Goal: Task Accomplishment & Management: Use online tool/utility

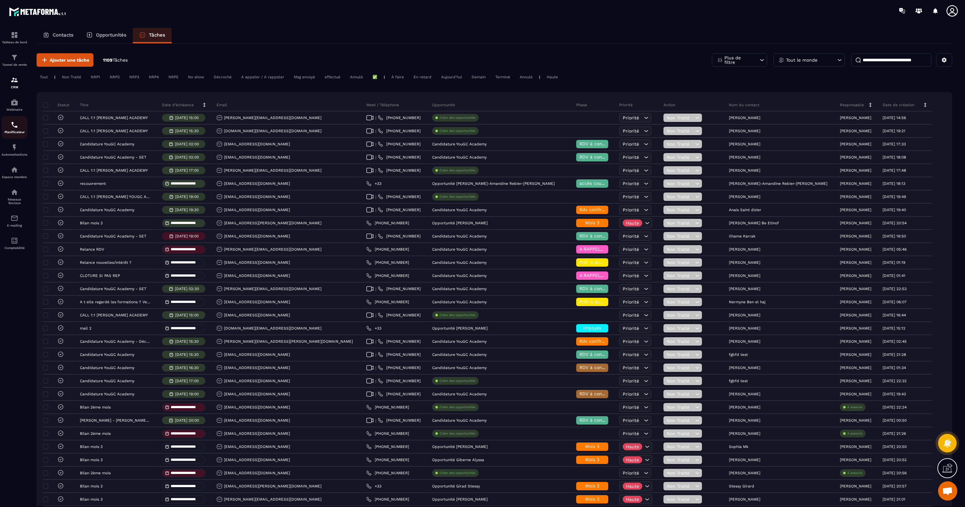
click at [19, 128] on div "Planificateur" at bounding box center [15, 127] width 26 height 13
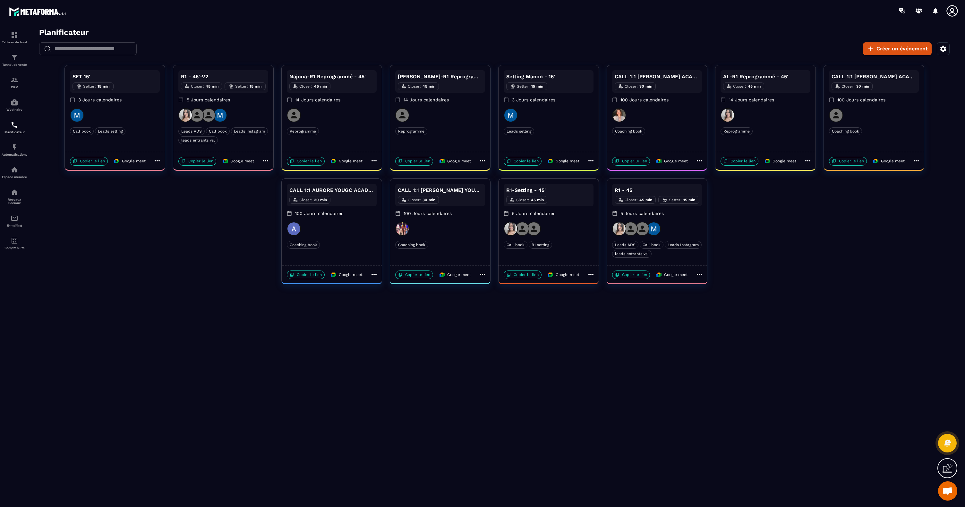
click at [254, 105] on div "R1 - 45'-V2 Closer : 45 min Setter : 15 min 5 Jours calendaires" at bounding box center [223, 89] width 90 height 38
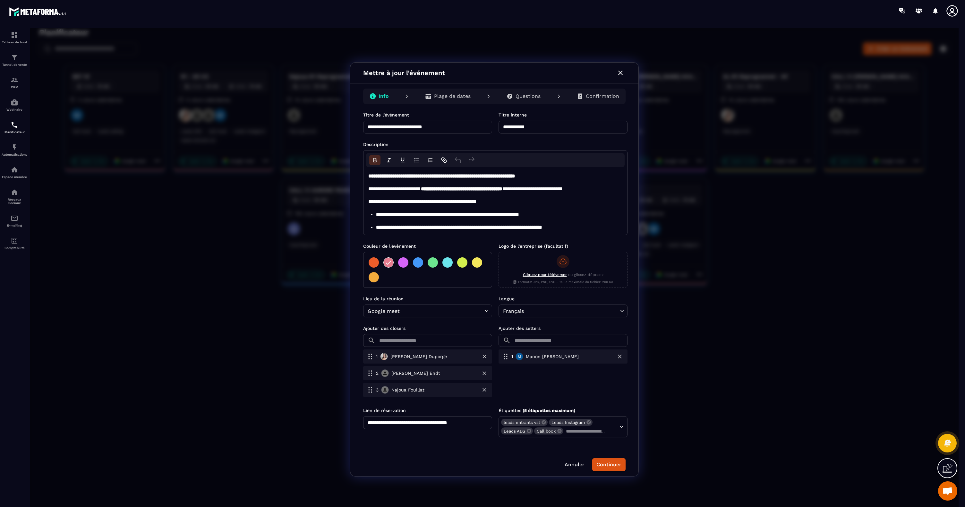
click at [446, 100] on div "Plage de dates" at bounding box center [448, 96] width 56 height 13
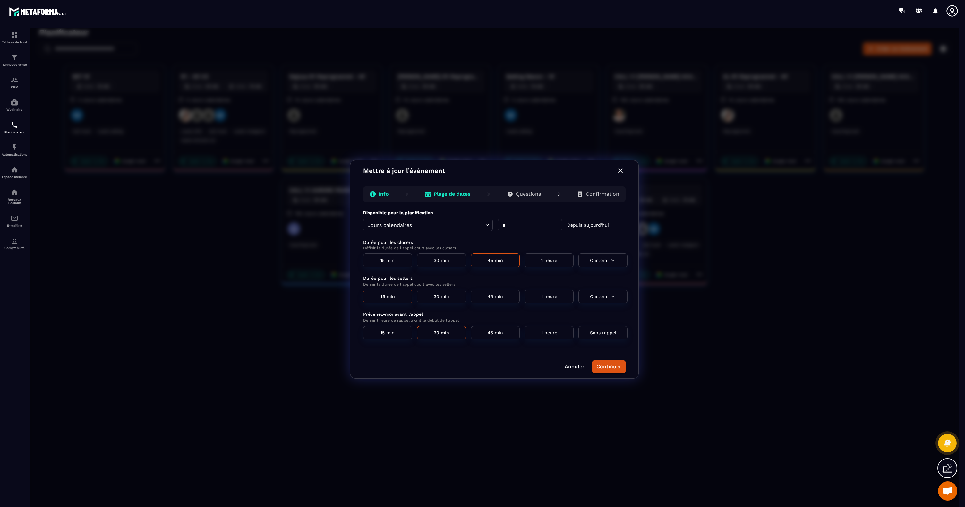
click at [514, 191] on div "Questions" at bounding box center [524, 194] width 34 height 6
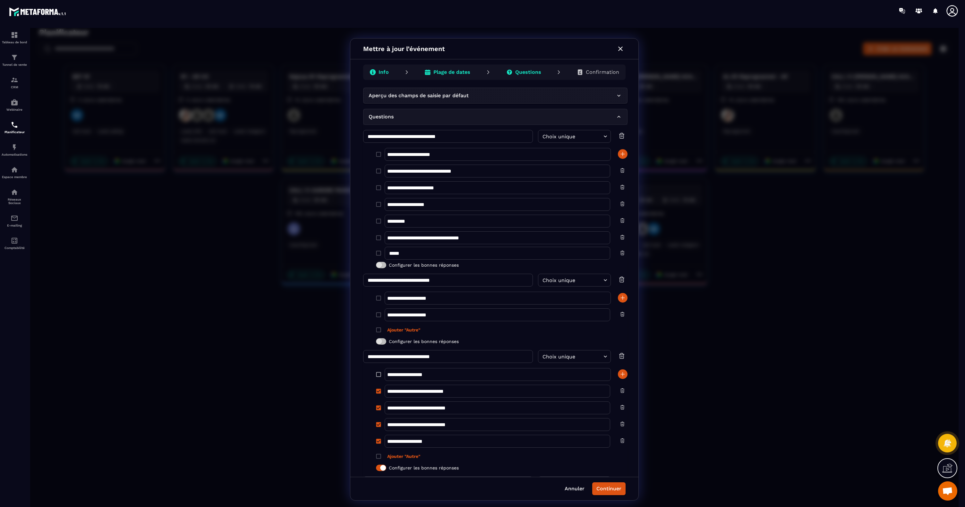
click at [621, 51] on icon "button" at bounding box center [621, 49] width 8 height 8
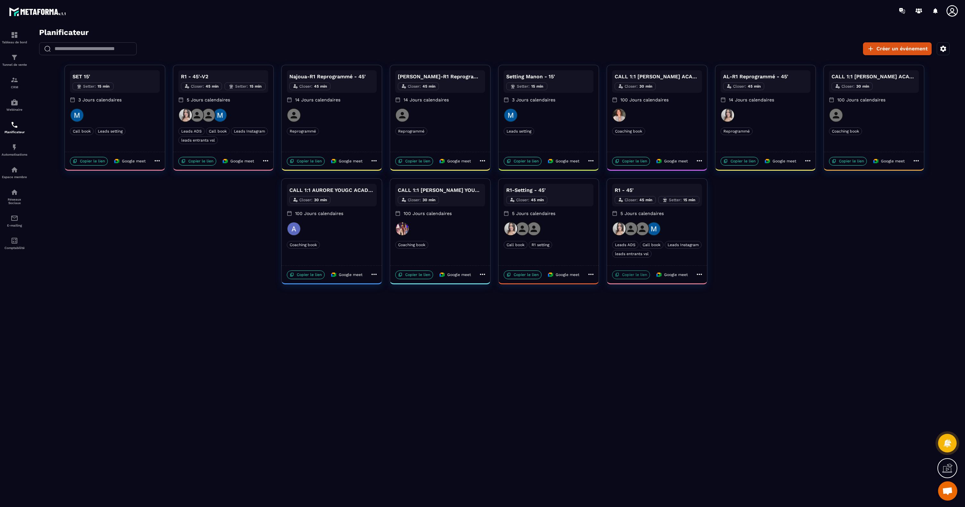
click at [634, 276] on p "Copier le lien" at bounding box center [631, 275] width 38 height 9
click at [297, 33] on h2 "Planificateur" at bounding box center [499, 32] width 920 height 9
click at [954, 10] on icon at bounding box center [952, 10] width 11 height 11
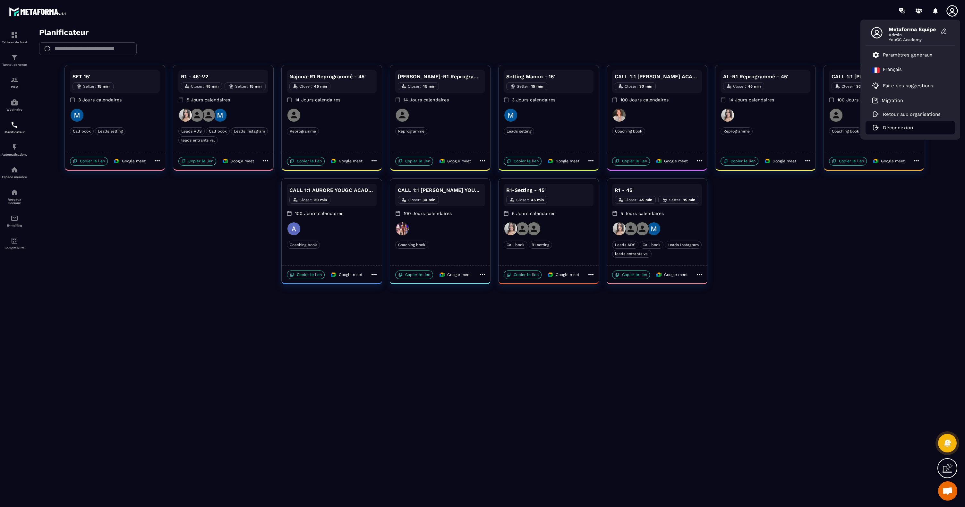
click at [908, 126] on p "Déconnexion" at bounding box center [898, 128] width 30 height 6
